Goal: Find specific page/section: Find specific page/section

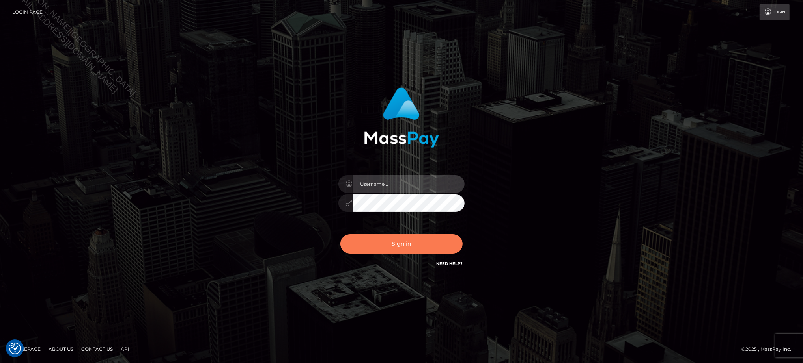
type input "Jiecel"
click at [431, 239] on button "Sign in" at bounding box center [401, 244] width 122 height 19
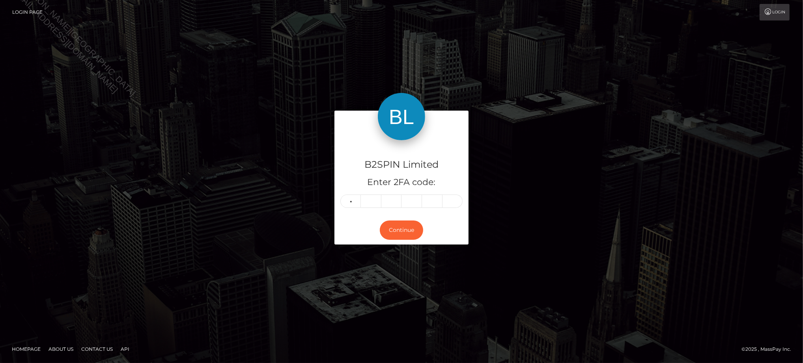
type input "6"
type input "1"
type input "7"
type input "0"
type input "6"
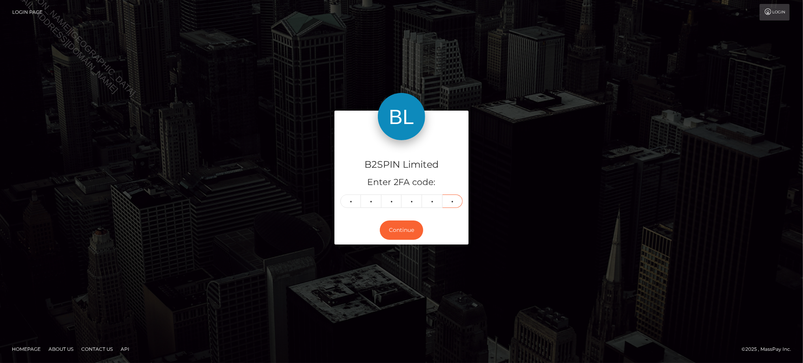
type input "6"
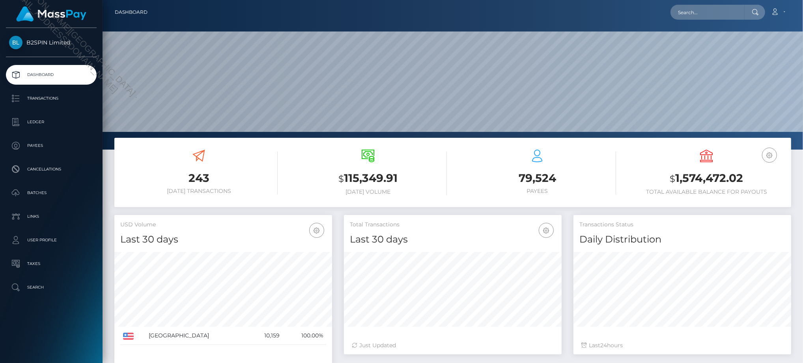
scroll to position [140, 217]
click at [694, 16] on input "text" at bounding box center [707, 12] width 74 height 15
paste input "d5224b27-7549-4dd1-b219-7a875a3cd78f"
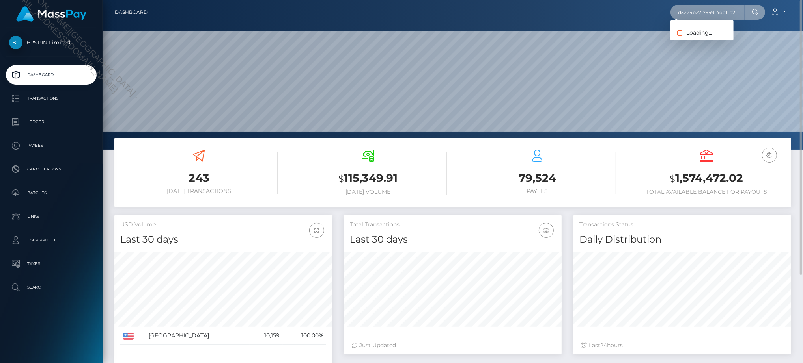
scroll to position [0, 37]
type input "d5224b27-7549-4dd1-b219-7a875a3cd78f"
click at [698, 44] on link "ANGELIA RENEA KNOX" at bounding box center [701, 41] width 63 height 15
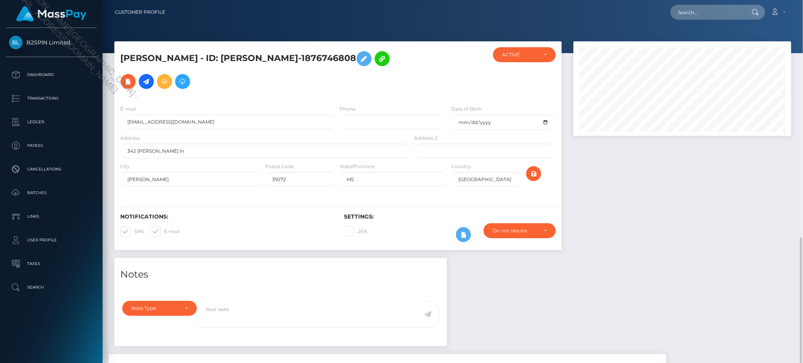
scroll to position [95, 217]
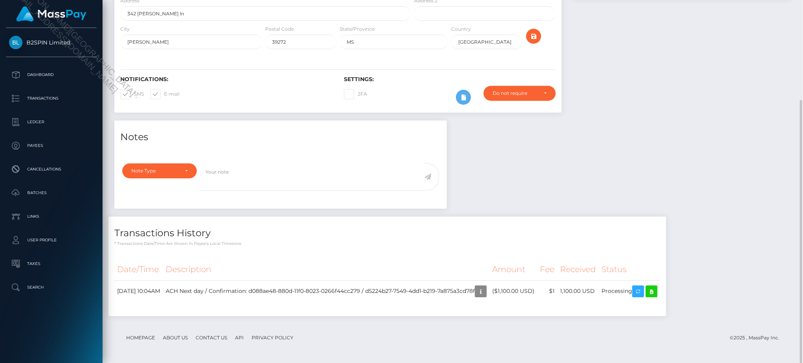
click at [701, 137] on div "Notes Note Type Compliance Clear Compliance General Note Type" at bounding box center [452, 223] width 688 height 204
click at [656, 296] on icon at bounding box center [651, 292] width 9 height 10
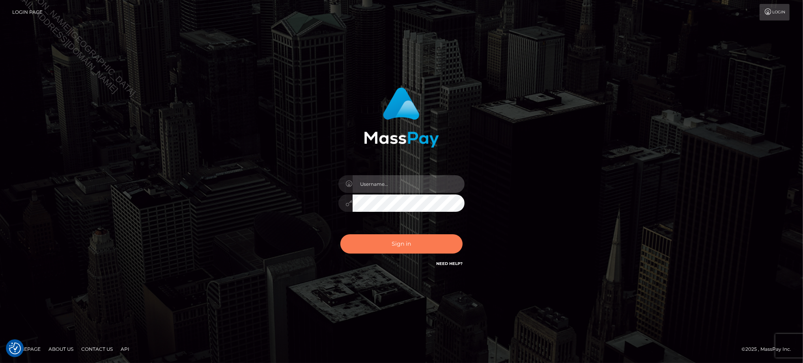
type input "Jiecel"
click at [400, 243] on button "Sign in" at bounding box center [401, 244] width 122 height 19
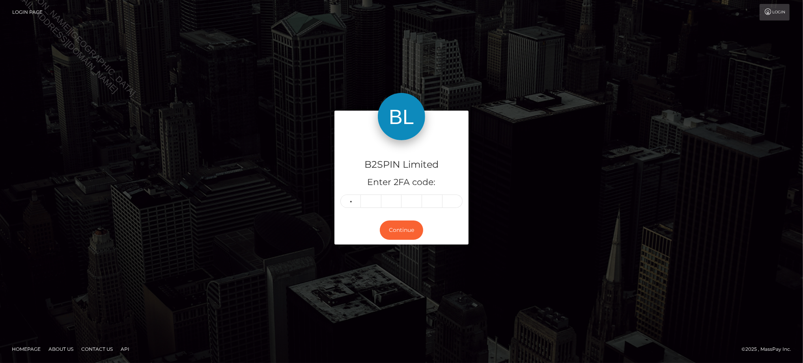
type input "6"
type input "5"
type input "9"
type input "0"
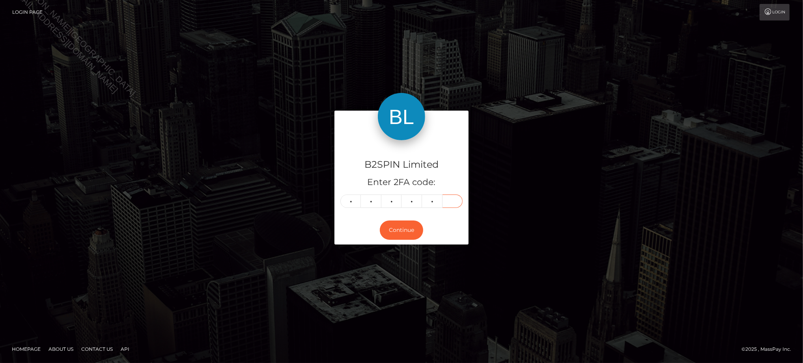
type input "8"
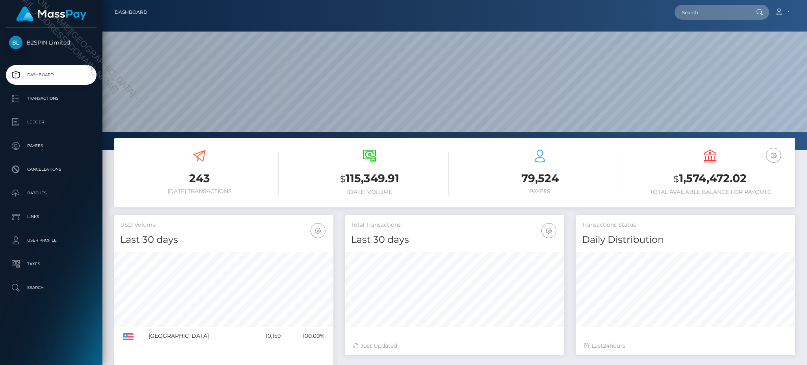
scroll to position [140, 219]
click at [60, 103] on p "Transactions" at bounding box center [51, 99] width 84 height 12
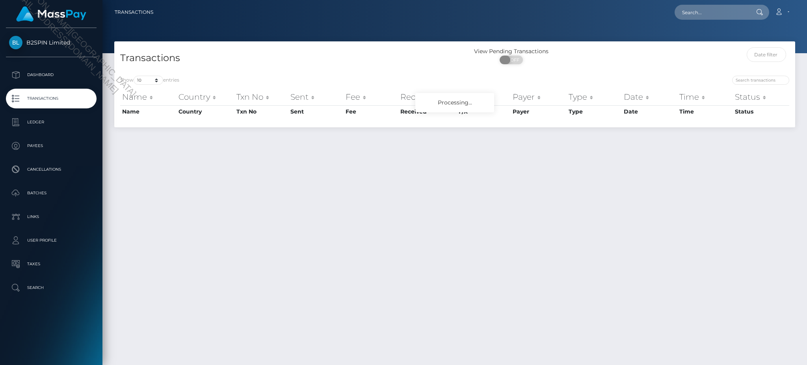
click at [510, 61] on span at bounding box center [505, 60] width 11 height 9
checkbox input "true"
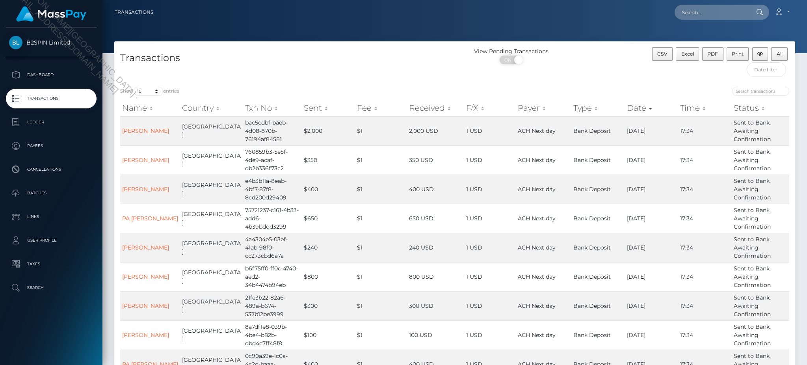
click at [147, 80] on div "Transactions" at bounding box center [284, 64] width 341 height 34
click at [155, 94] on select "10 25 50 100 250 500 1,000 3,500" at bounding box center [149, 91] width 30 height 9
select select "3500"
click at [134, 87] on select "10 25 50 100 250 500 1,000 3,500" at bounding box center [149, 91] width 30 height 9
click at [689, 50] on button "Excel" at bounding box center [687, 53] width 23 height 13
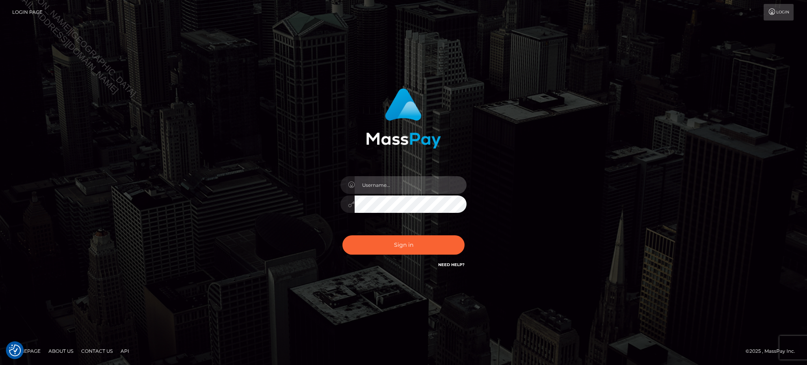
type input "Jiecel"
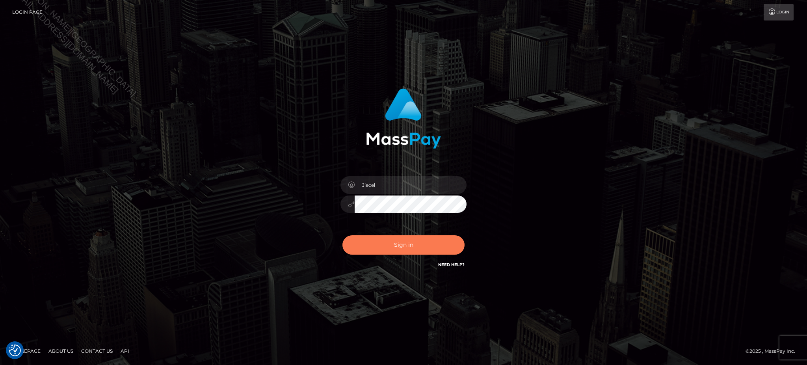
click at [413, 244] on button "Sign in" at bounding box center [404, 244] width 122 height 19
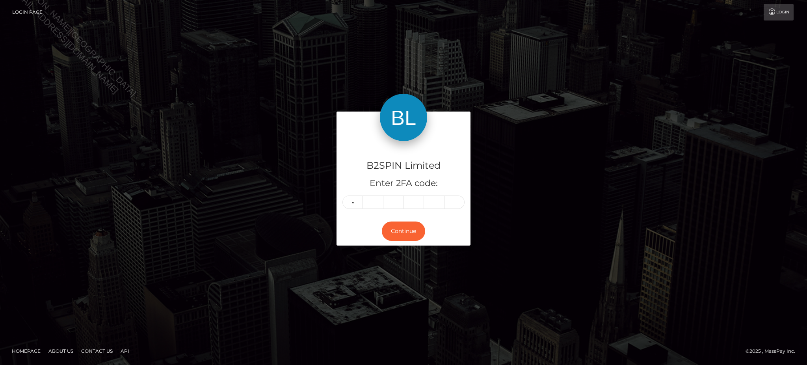
type input "6"
type input "8"
type input "0"
type input "8"
type input "1"
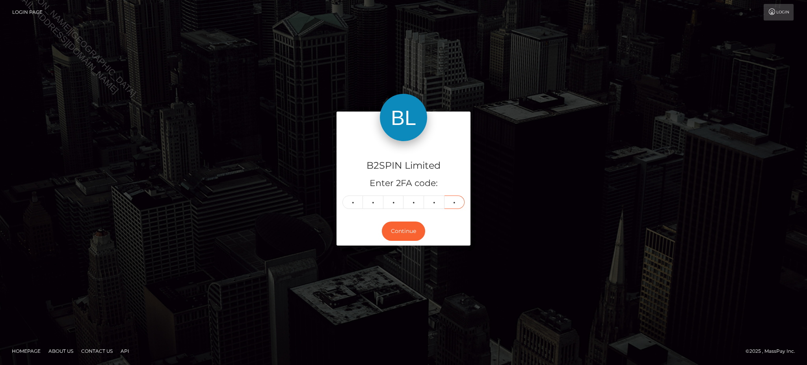
type input "6"
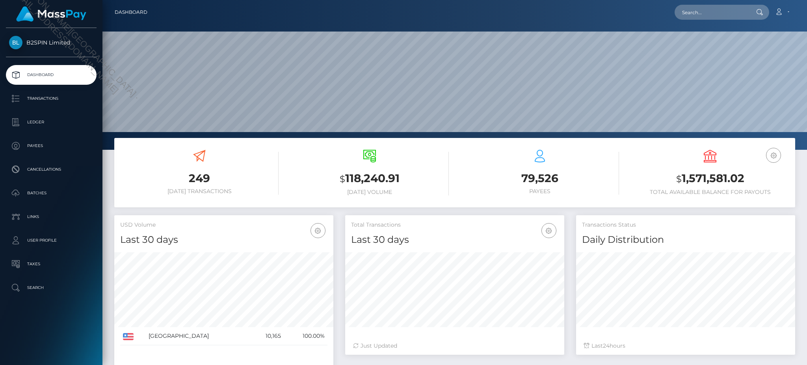
scroll to position [140, 219]
click at [721, 13] on input "text" at bounding box center [712, 12] width 74 height 15
paste input "84e96c20-4d69-43a3-b308-3b6c85a8f740"
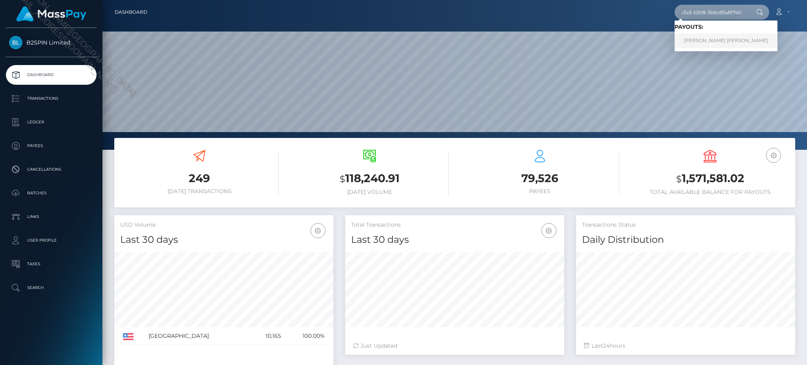
type input "84e96c20-4d69-43a3-b308-3b6c85a8f740"
click at [714, 41] on link "ARTHUR ANDREW MILLER" at bounding box center [726, 41] width 103 height 15
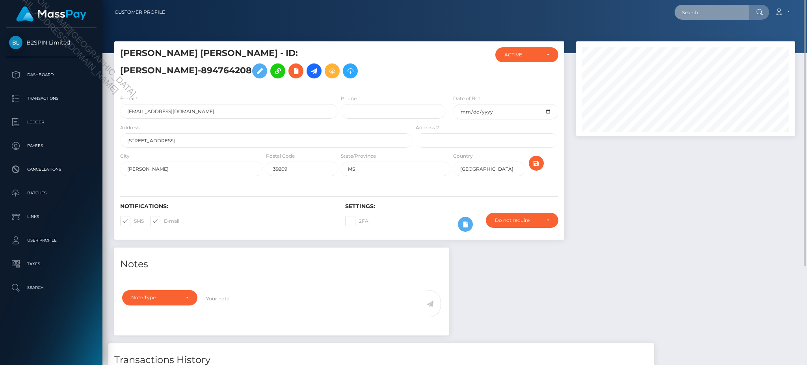
click at [707, 11] on input "text" at bounding box center [712, 12] width 74 height 15
paste input "166880a1-4f32-43c7-b976-56cf6635169e"
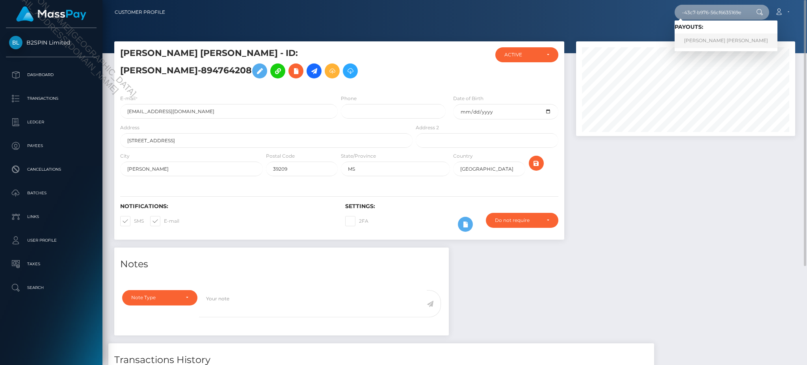
type input "166880a1-4f32-43c7-b976-56cf6635169e"
click at [741, 40] on link "CHARLES LAMONT HENDERSON" at bounding box center [726, 41] width 103 height 15
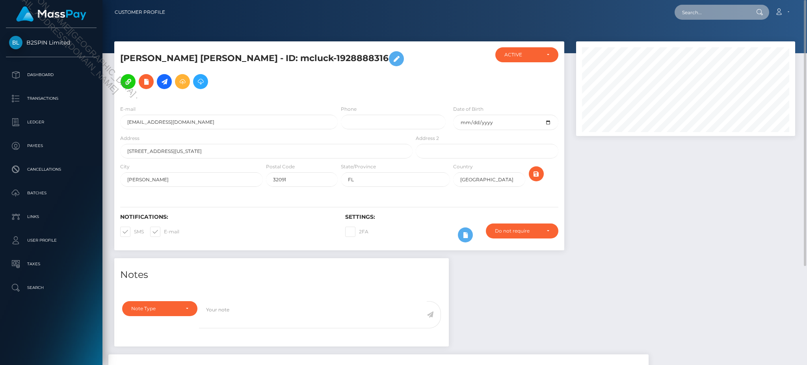
click at [718, 10] on input "text" at bounding box center [712, 12] width 74 height 15
paste input "7f336766-42d0-4843-8519-6f16c0f2a773"
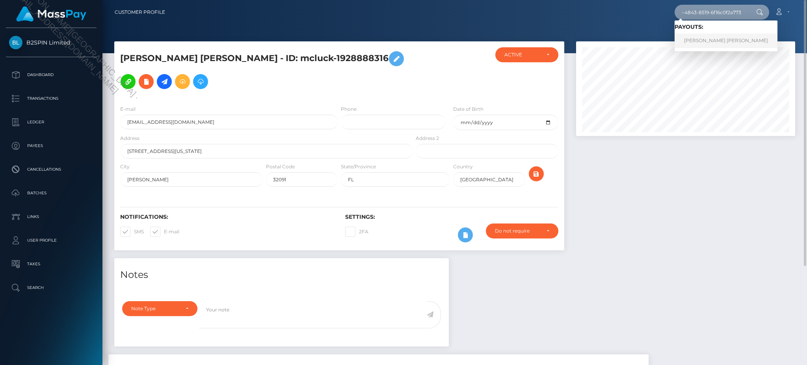
type input "7f336766-42d0-4843-8519-6f16c0f2a773"
click at [714, 36] on link "[PERSON_NAME] [PERSON_NAME]" at bounding box center [726, 41] width 103 height 15
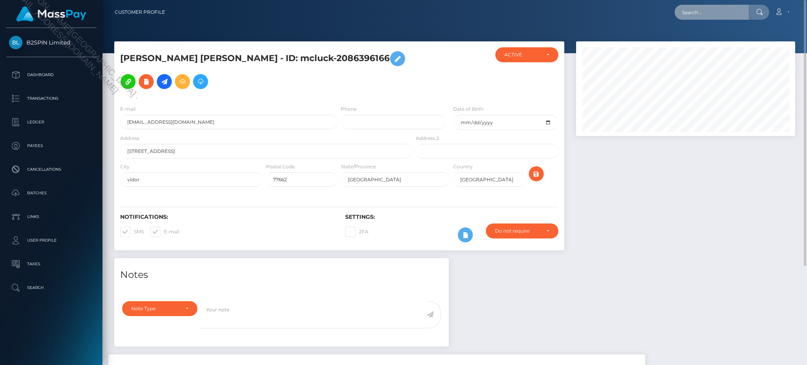
click at [714, 12] on input "text" at bounding box center [712, 12] width 74 height 15
paste input "056c8a79-f26b-4e00-a2ba-0912aa55001f"
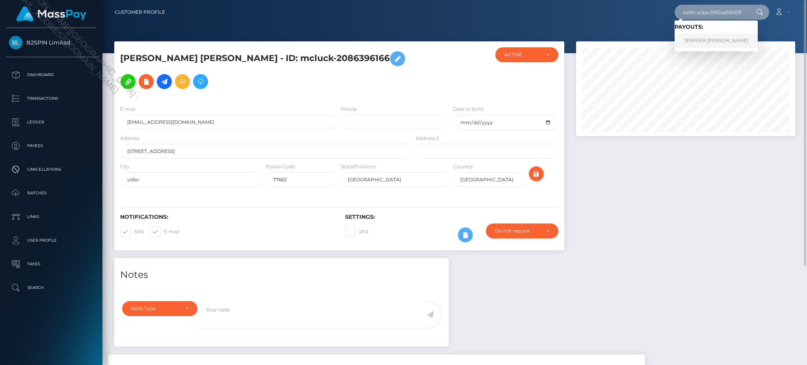
type input "056c8a79-f26b-4e00-a2ba-0912aa55001f"
click at [708, 43] on link "JENNIEB MONIQUE MORGAN" at bounding box center [716, 41] width 83 height 15
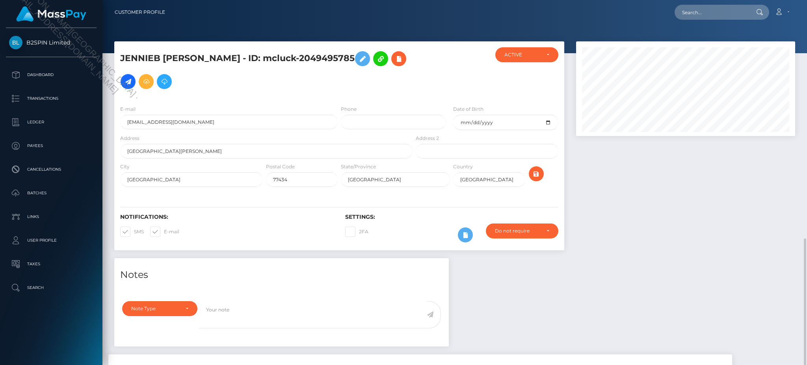
scroll to position [95, 219]
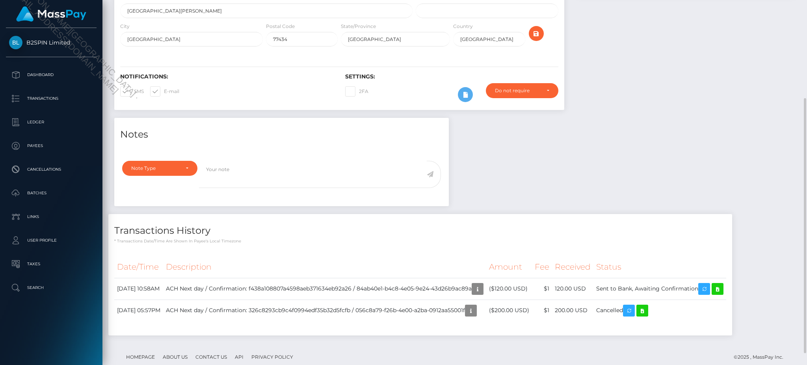
click at [708, 157] on div "Notes Note Type Compliance Clear Compliance General Note Type" at bounding box center [454, 231] width 693 height 226
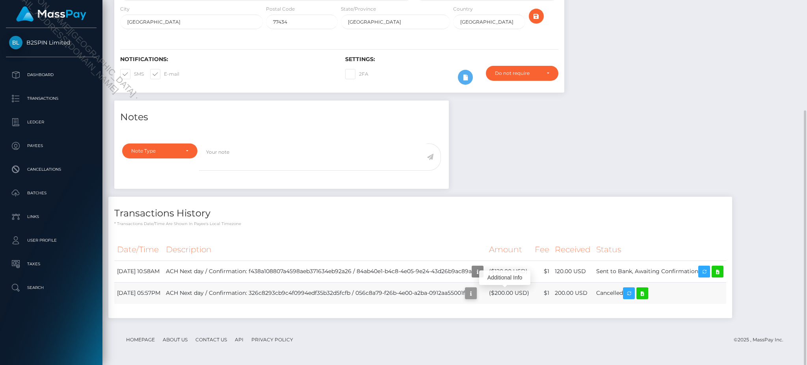
click at [476, 296] on icon "button" at bounding box center [470, 294] width 9 height 10
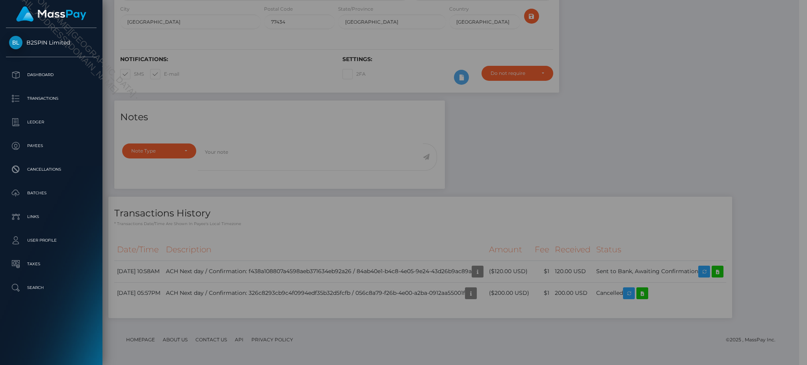
scroll to position [394138, 394016]
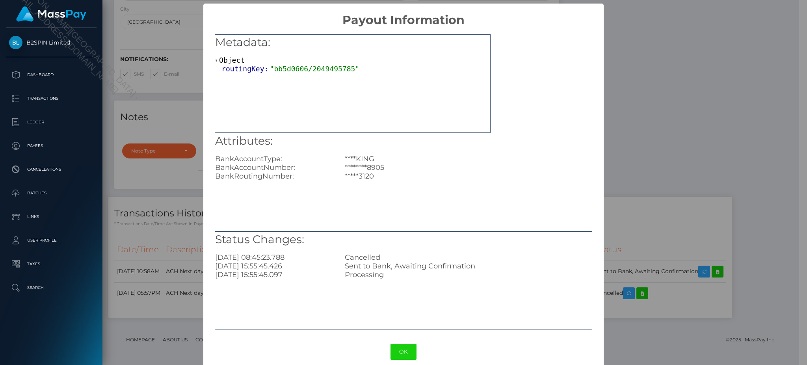
click at [691, 80] on div "× Payout Information Metadata: Object routingKey: "bb5d0606/2049495785" Attribu…" at bounding box center [403, 182] width 807 height 365
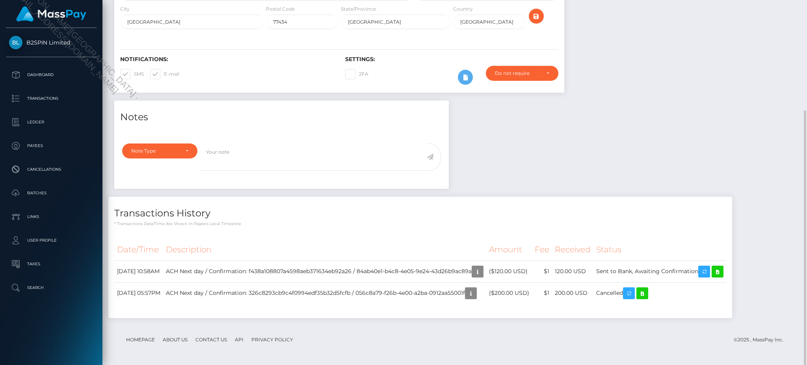
scroll to position [0, 0]
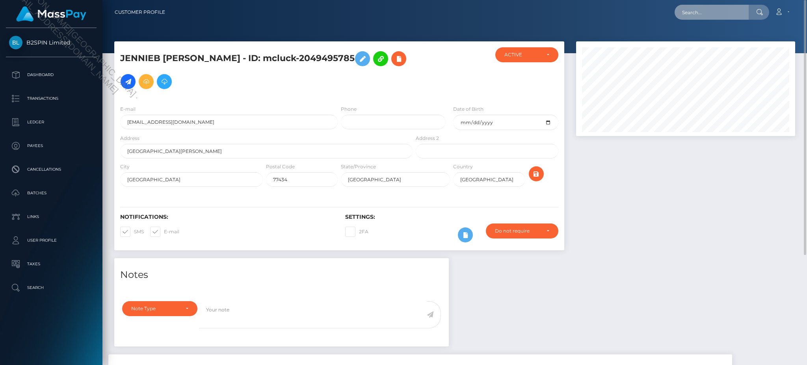
click at [714, 15] on input "text" at bounding box center [712, 12] width 74 height 15
paste input "166880a1-4f32-43c7-b976-56cf6635169e"
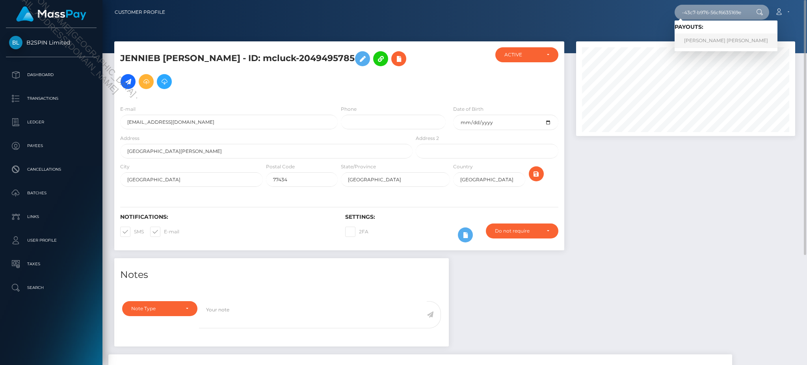
type input "166880a1-4f32-43c7-b976-56cf6635169e"
click at [705, 46] on link "[PERSON_NAME] [PERSON_NAME]" at bounding box center [726, 41] width 103 height 15
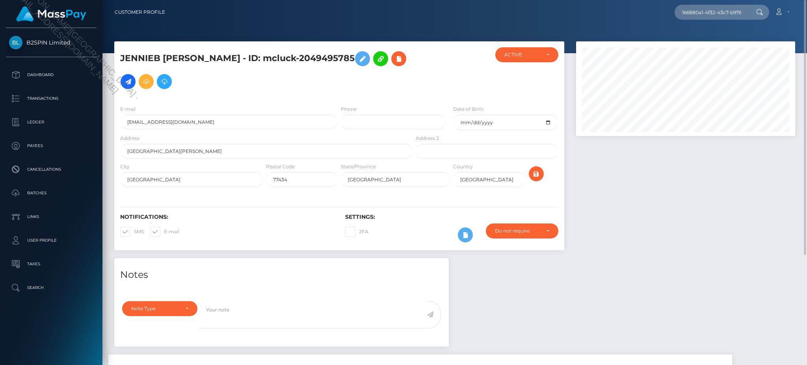
scroll to position [158, 0]
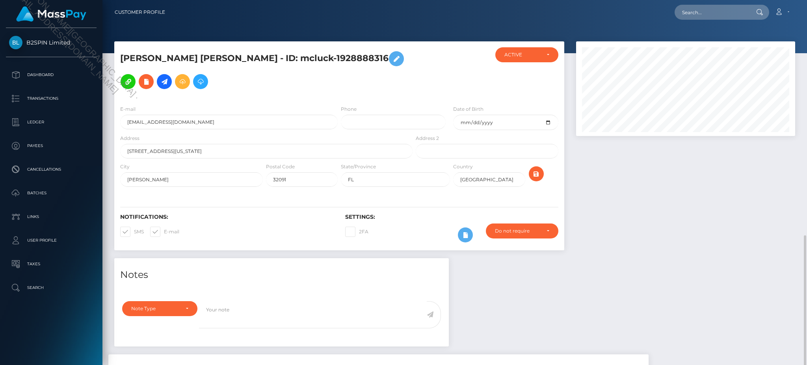
scroll to position [95, 219]
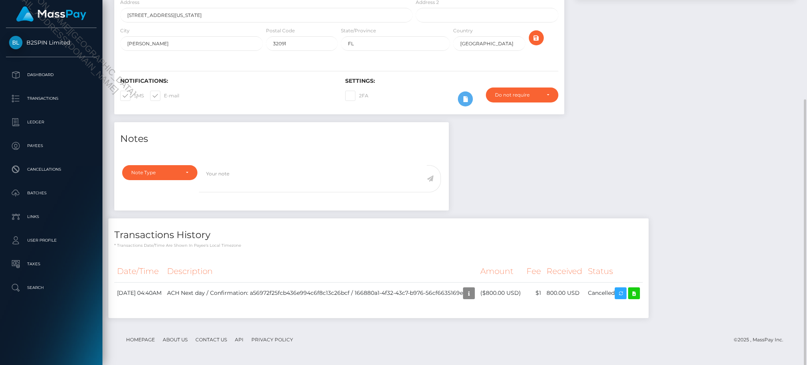
click at [717, 183] on div "Notes Note Type Compliance Clear Compliance General Note Type" at bounding box center [454, 224] width 693 height 204
click at [474, 295] on icon "button" at bounding box center [468, 294] width 9 height 10
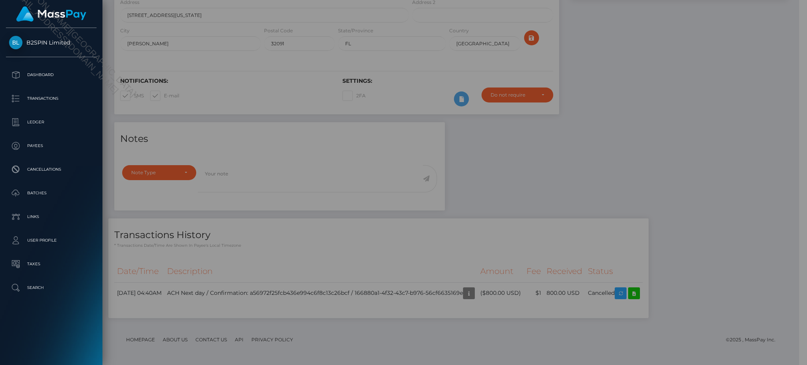
scroll to position [394138, 394016]
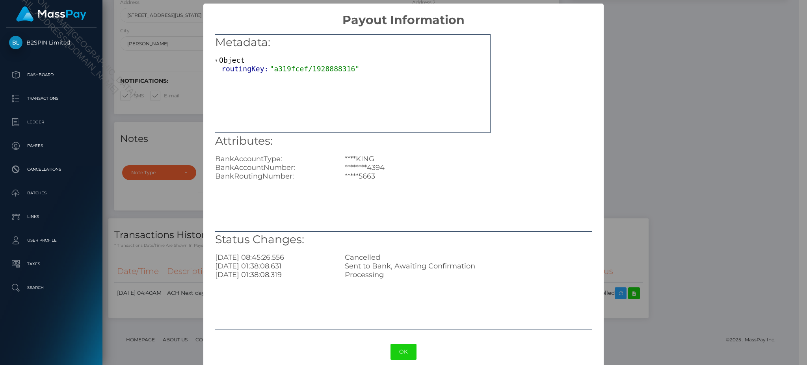
click at [657, 94] on div "× Payout Information Metadata: Object routingKey: "a319fcef/1928888316" Attribu…" at bounding box center [403, 182] width 807 height 365
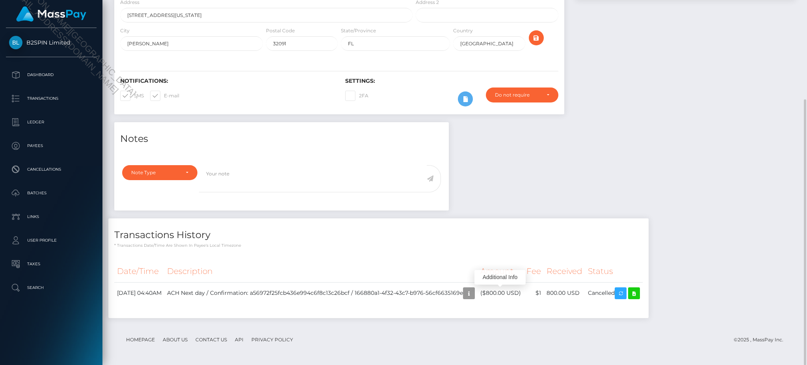
scroll to position [95, 219]
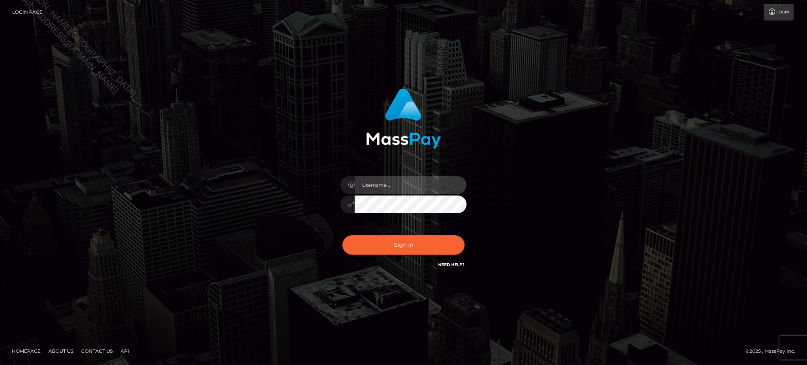
type input "Jiecel"
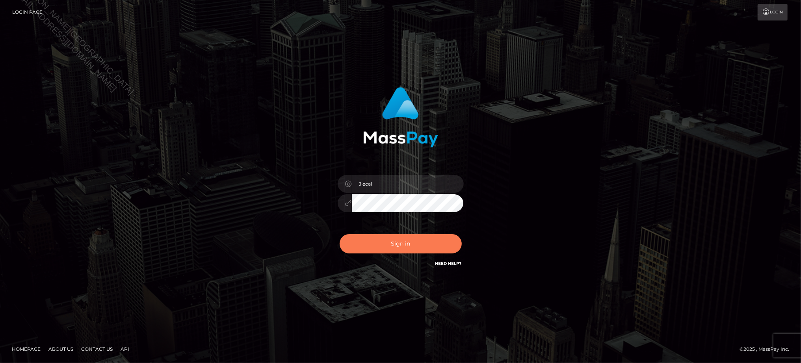
click at [408, 246] on button "Sign in" at bounding box center [401, 243] width 122 height 19
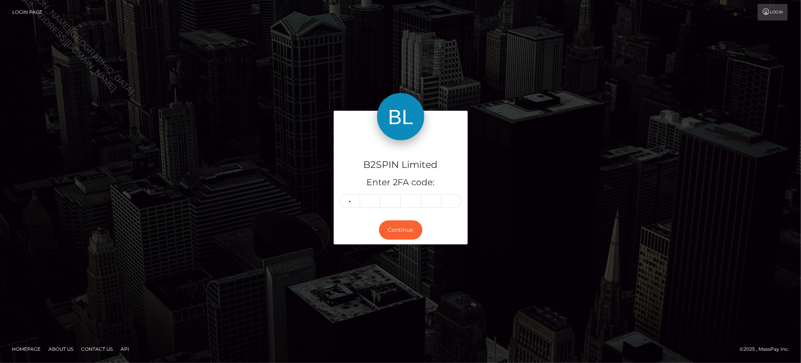
type input "8"
type input "4"
type input "8"
type input "6"
type input "9"
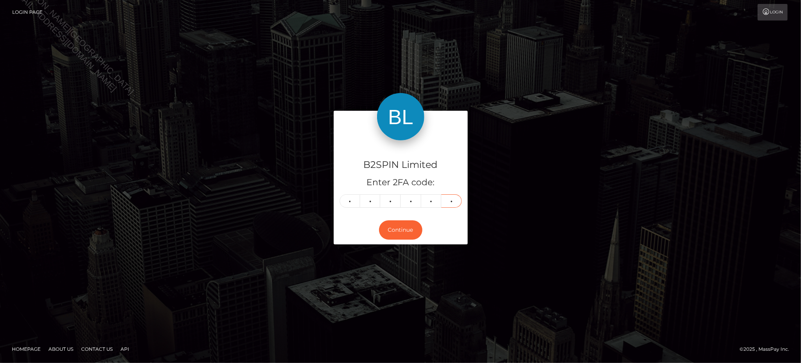
type input "4"
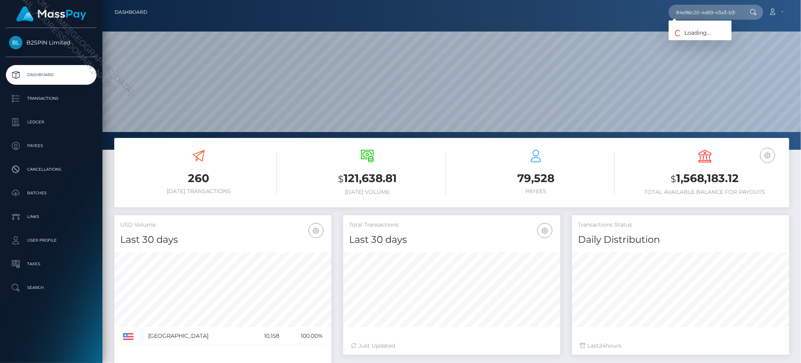
scroll to position [140, 218]
click at [685, 13] on input "84e96c20-4d69-43a3-b308-3b6c85a8f740" at bounding box center [706, 12] width 74 height 15
click at [706, 14] on input "84e96c20-4d69-43a3-b308-3b6c85a8f740" at bounding box center [706, 12] width 74 height 15
type input "84e96c20-4d69-43a3-b308-3b6c85a8f740"
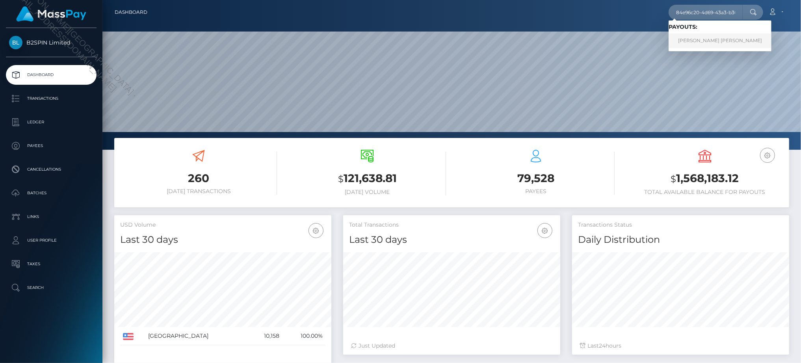
click at [698, 45] on link "ARTHUR ANDREW MILLER" at bounding box center [720, 41] width 103 height 15
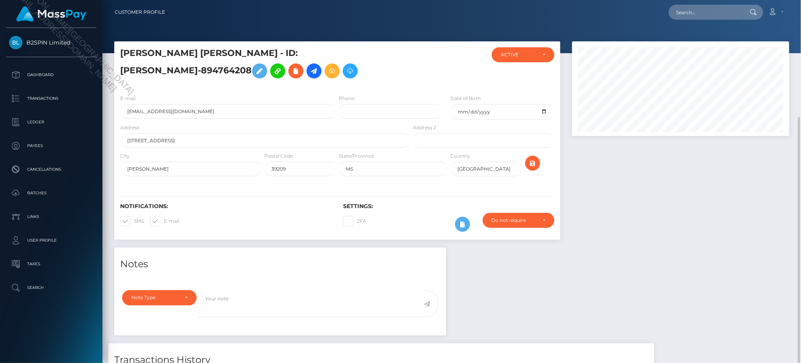
scroll to position [95, 218]
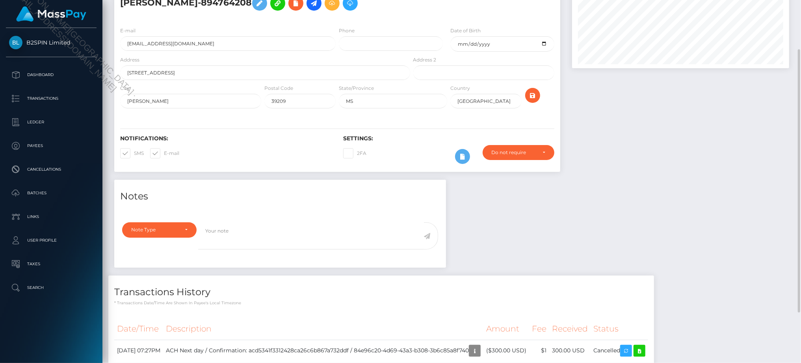
click at [596, 215] on div "Notes Note Type Compliance Clear Compliance General Note Type" at bounding box center [451, 282] width 687 height 204
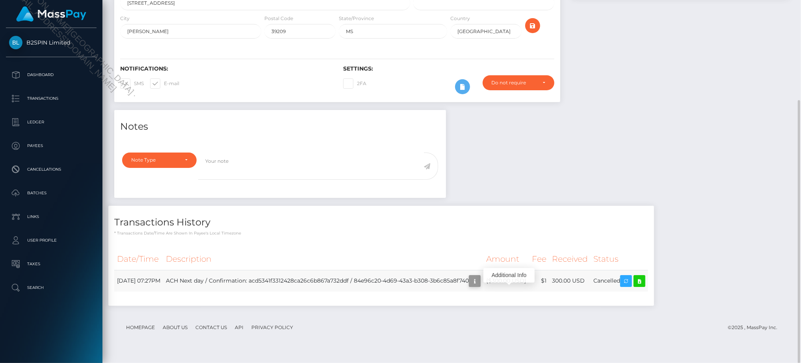
click at [480, 286] on icon "button" at bounding box center [474, 281] width 9 height 10
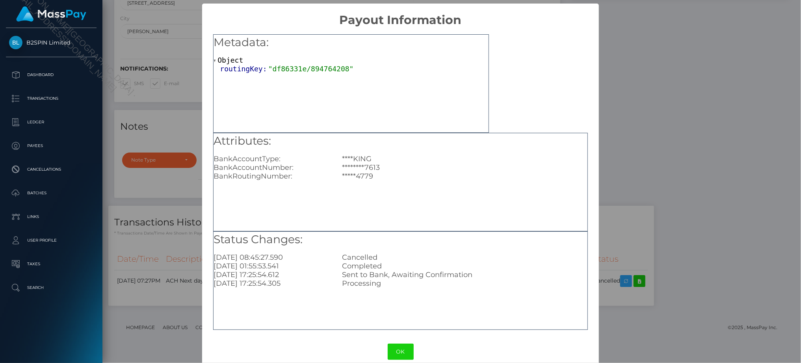
drag, startPoint x: 688, startPoint y: 131, endPoint x: 706, endPoint y: 130, distance: 18.2
click at [688, 130] on div "× Payout Information Metadata: Object routingKey: "df86331e/894764208" Attribut…" at bounding box center [400, 181] width 801 height 363
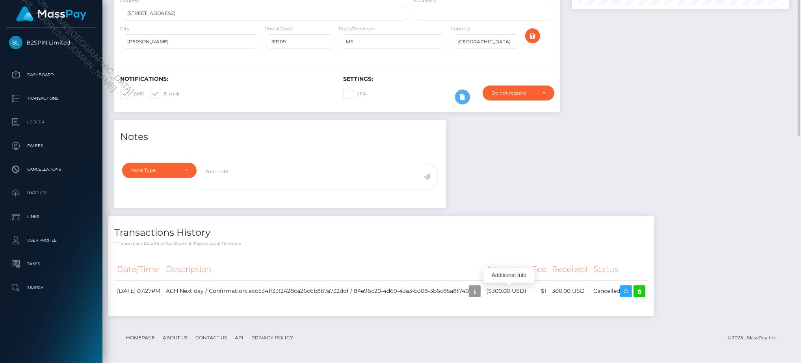
scroll to position [0, 0]
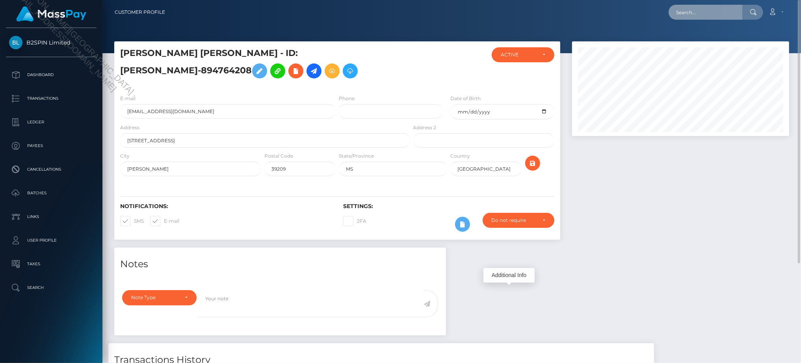
click at [717, 19] on input "text" at bounding box center [706, 12] width 74 height 15
paste input "166880a1-4f32-43c7-b976-56cf6635169e"
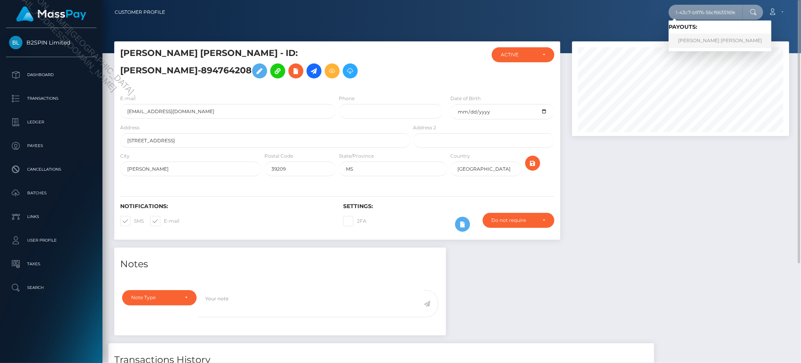
type input "166880a1-4f32-43c7-b976-56cf6635169e"
click at [698, 40] on link "[PERSON_NAME] [PERSON_NAME]" at bounding box center [720, 41] width 103 height 15
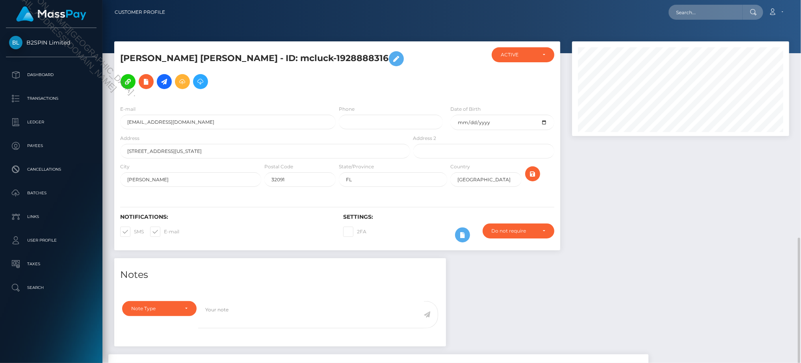
scroll to position [95, 218]
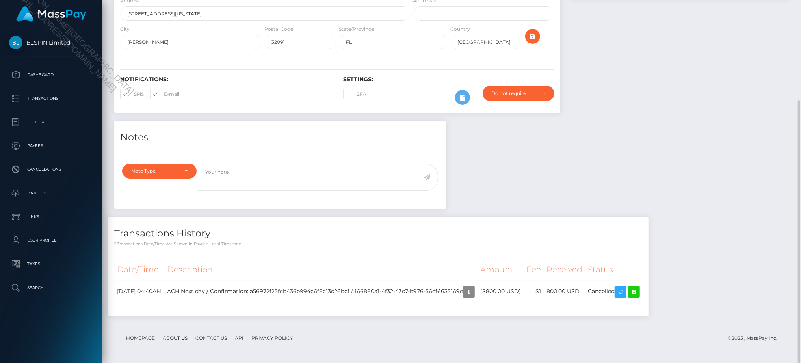
click at [698, 179] on div "Notes Note Type Compliance Clear Compliance General Note Type" at bounding box center [451, 223] width 687 height 204
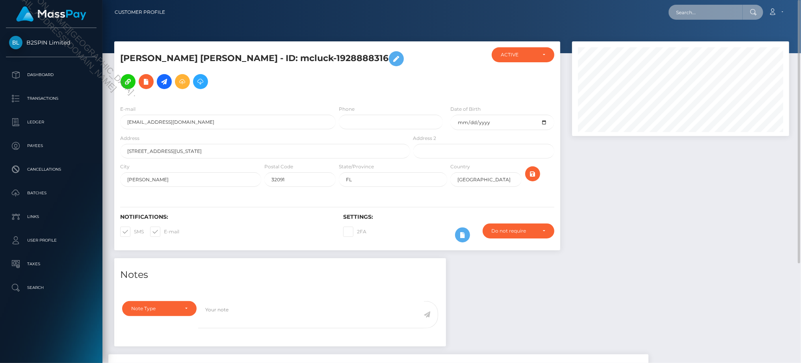
click at [699, 6] on input "text" at bounding box center [706, 12] width 74 height 15
paste input "7f336766-42d0-4843-8519-6f16c0f2a773"
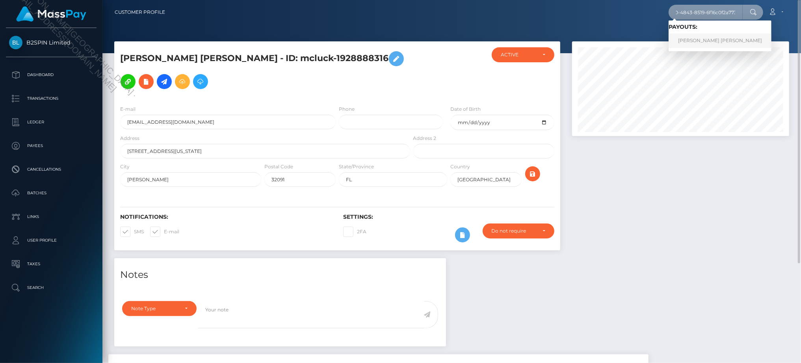
type input "7f336766-42d0-4843-8519-6f16c0f2a773"
click at [689, 47] on link "CARLTON RALPH FLORES" at bounding box center [720, 41] width 103 height 15
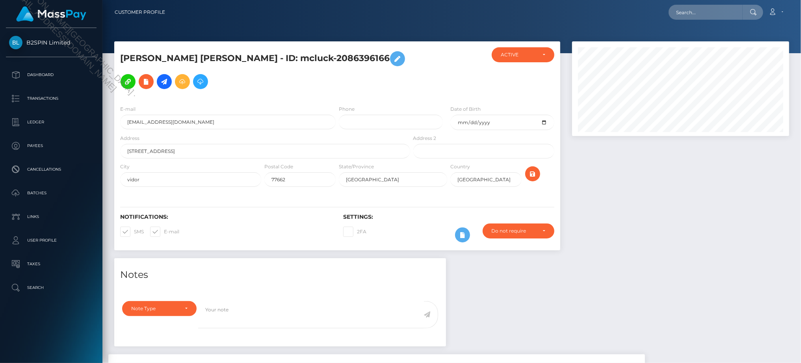
scroll to position [138, 0]
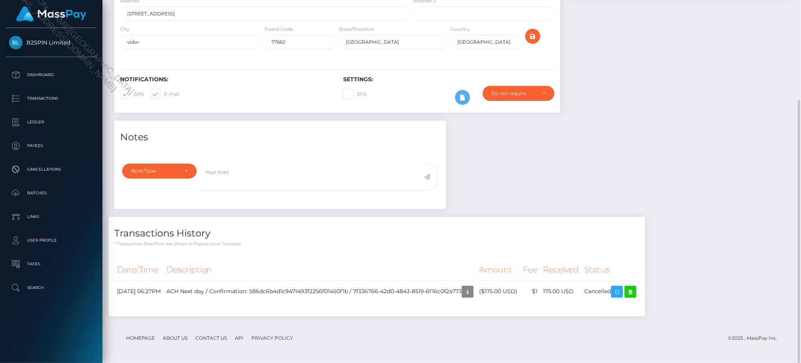
click at [688, 112] on div at bounding box center [681, 12] width 229 height 217
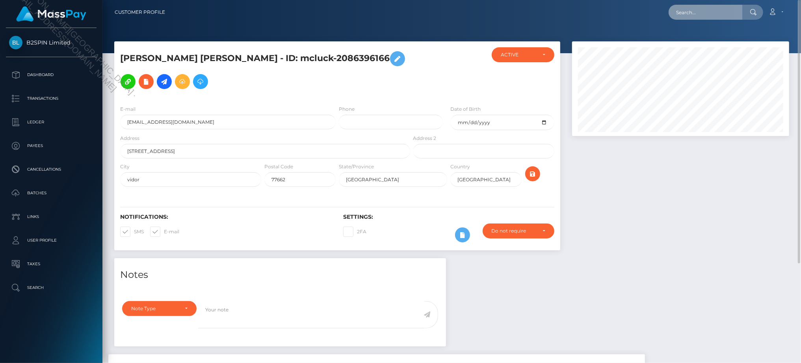
click at [697, 9] on input "text" at bounding box center [706, 12] width 74 height 15
paste input "056c8a79-f26b-4e00-a2ba-0912aa55001f"
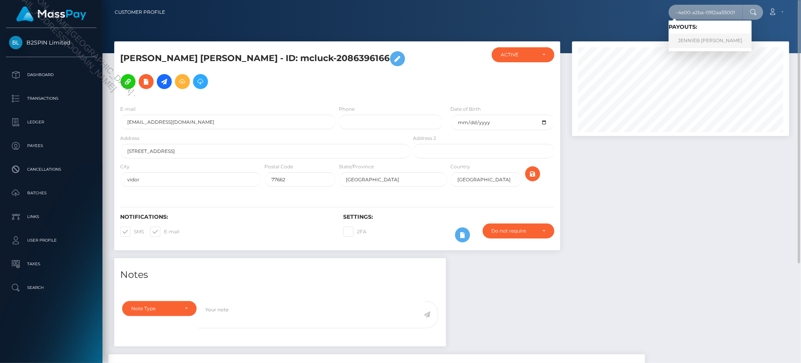
type input "056c8a79-f26b-4e00-a2ba-0912aa55001f"
click at [698, 47] on link "JENNIEB [PERSON_NAME]" at bounding box center [710, 41] width 83 height 15
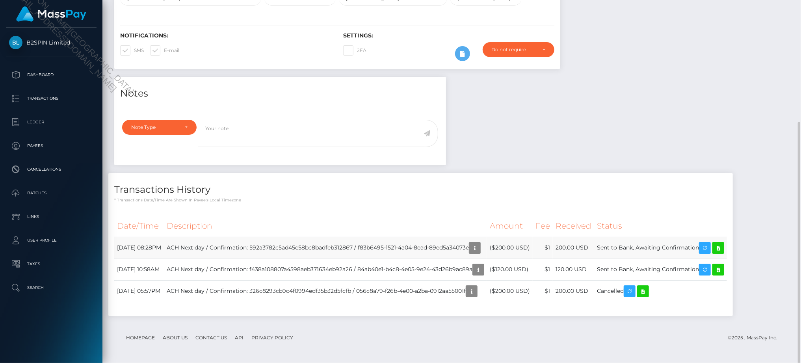
scroll to position [182, 0]
click at [660, 95] on div "Notes Note Type Compliance Clear Compliance General Note Type" at bounding box center [451, 199] width 687 height 247
drag, startPoint x: 664, startPoint y: 128, endPoint x: 781, endPoint y: 172, distance: 125.4
click at [672, 131] on div "Notes Note Type Compliance Clear Compliance General Note Type" at bounding box center [451, 199] width 687 height 247
